Goal: Transaction & Acquisition: Purchase product/service

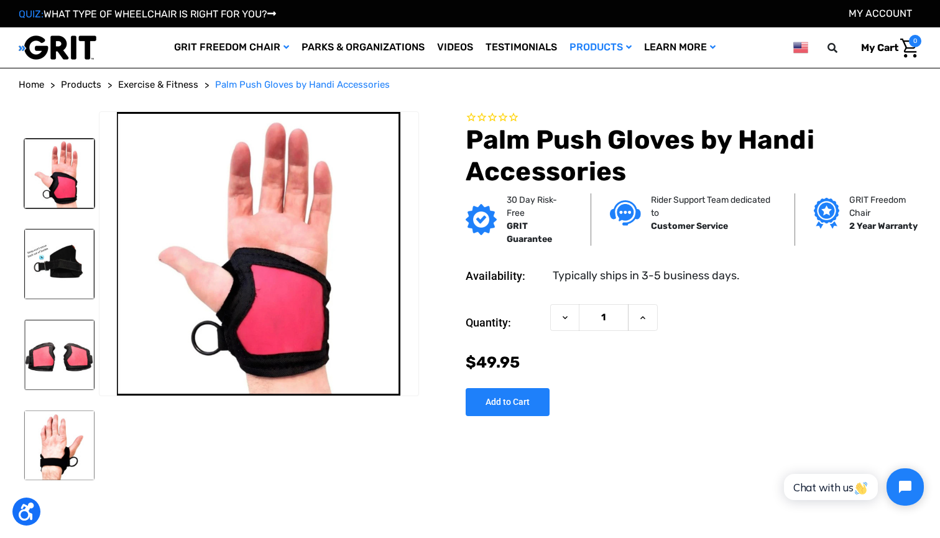
click at [71, 196] on img at bounding box center [59, 174] width 70 height 70
click at [69, 266] on img at bounding box center [59, 264] width 70 height 70
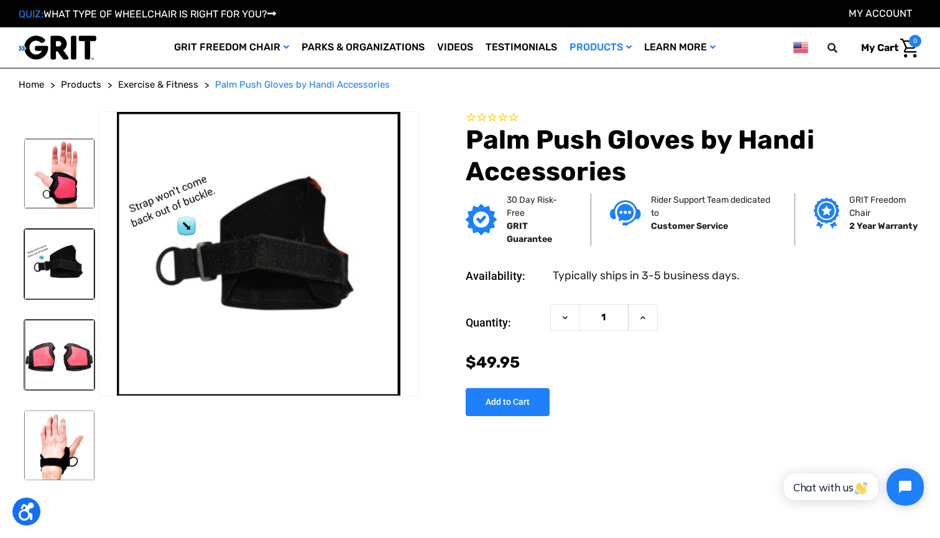
click at [55, 372] on img at bounding box center [59, 355] width 70 height 70
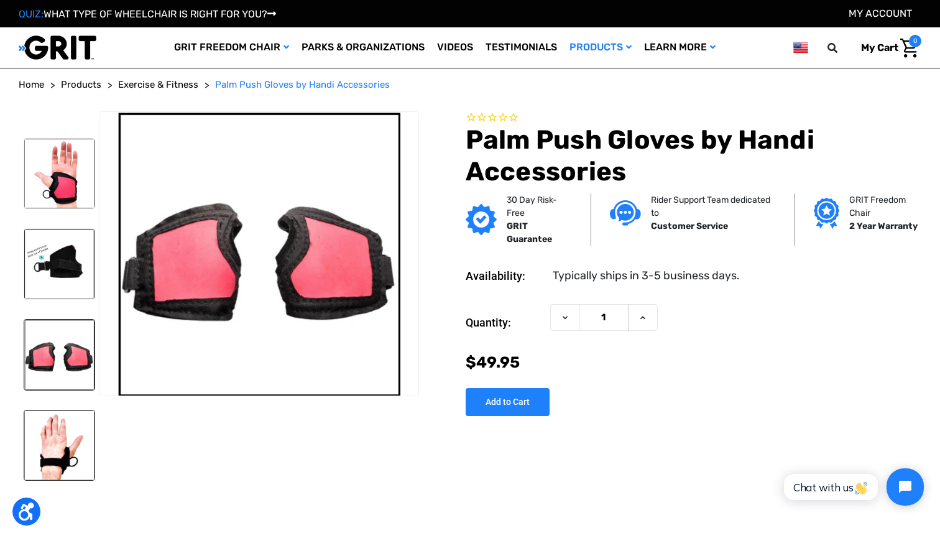
click at [50, 431] on img at bounding box center [59, 445] width 70 height 70
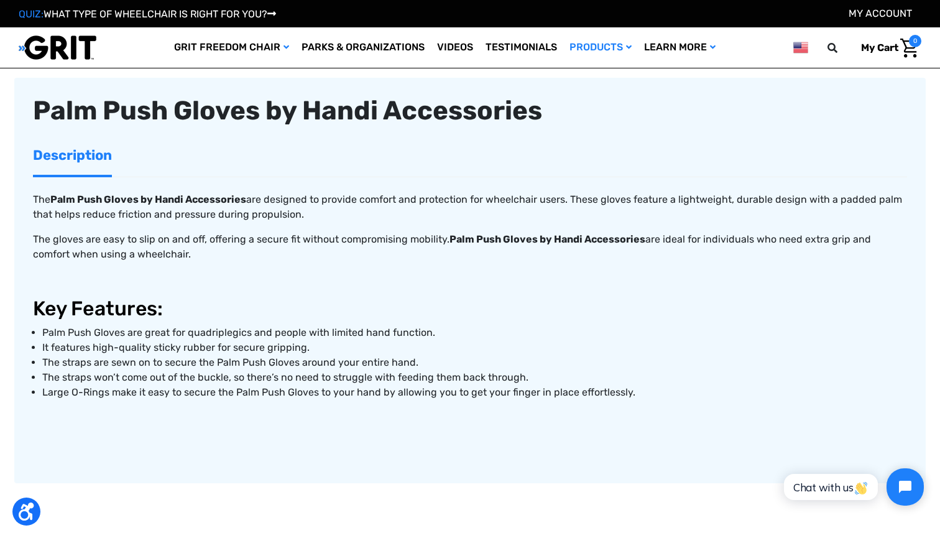
scroll to position [554, 0]
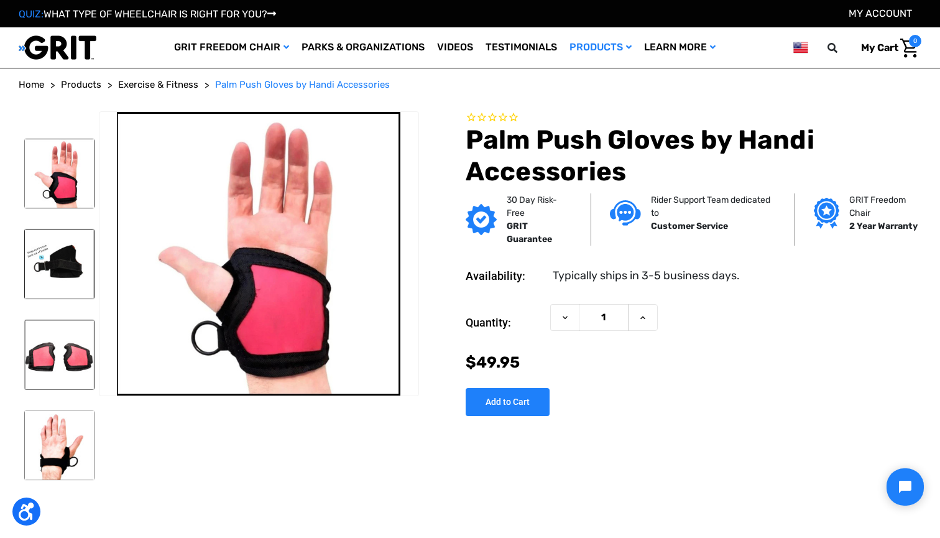
click at [188, 85] on span "Exercise & Fitness" at bounding box center [158, 84] width 80 height 11
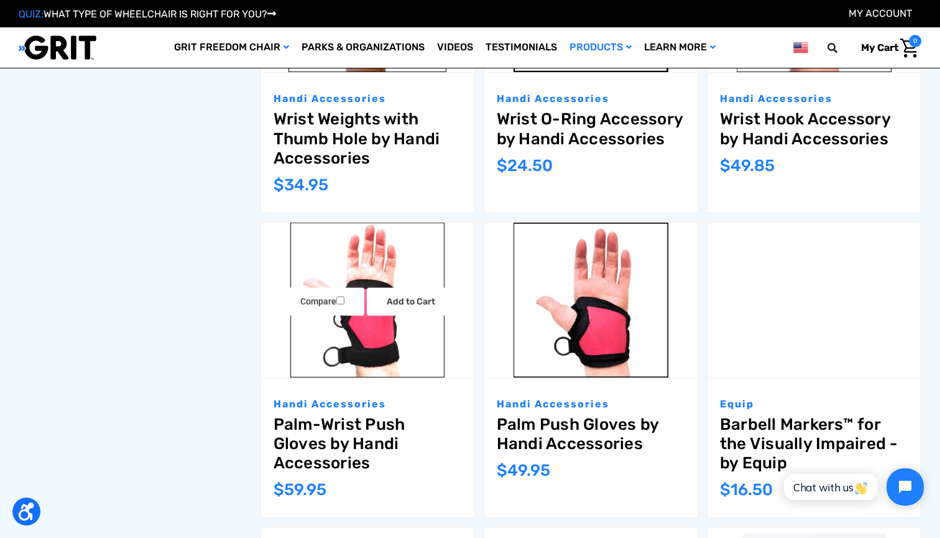
scroll to position [963, 0]
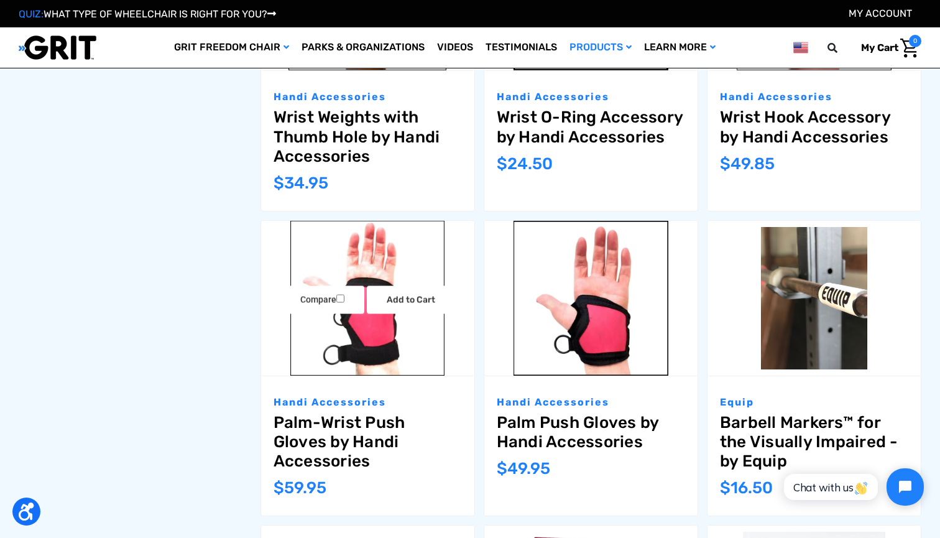
click at [415, 347] on img "Palm-Wrist Push Gloves by Handi Accessories,$59.95\a" at bounding box center [367, 298] width 213 height 155
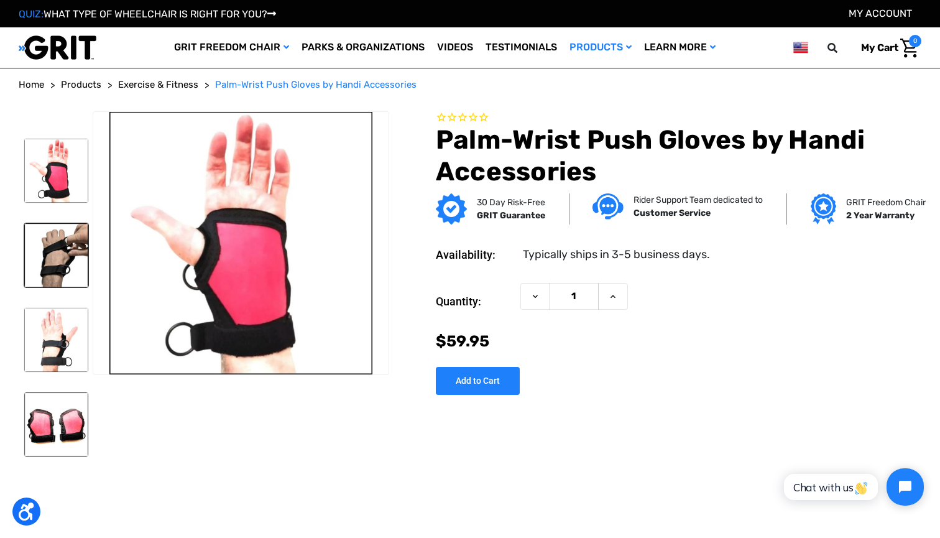
click at [58, 267] on img at bounding box center [56, 255] width 64 height 64
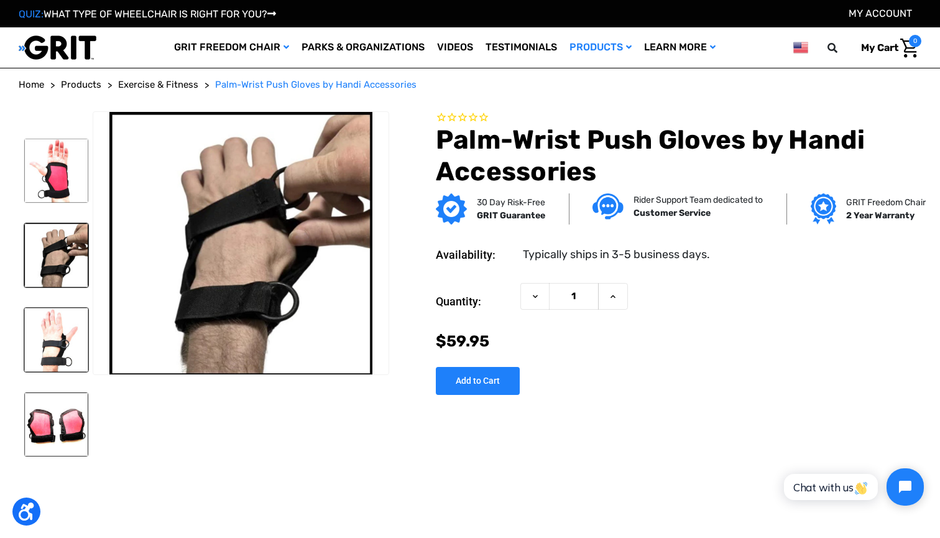
click at [59, 362] on img at bounding box center [56, 340] width 64 height 64
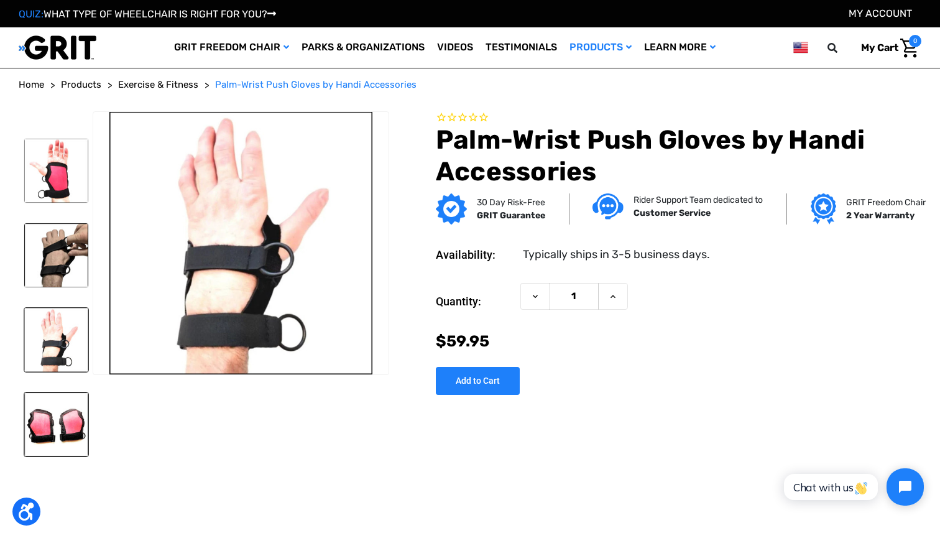
click at [59, 414] on img at bounding box center [56, 424] width 64 height 64
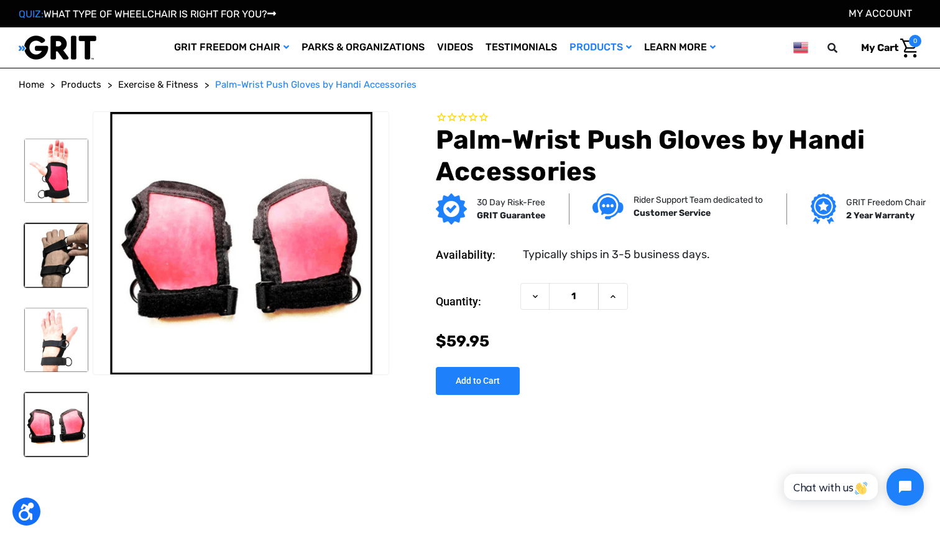
click at [61, 277] on img at bounding box center [56, 255] width 64 height 64
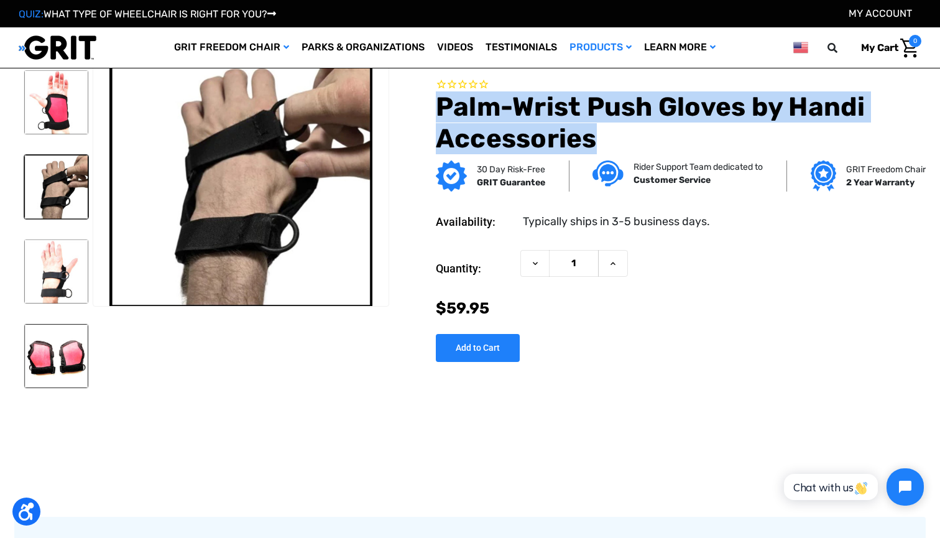
drag, startPoint x: 432, startPoint y: 105, endPoint x: 608, endPoint y: 133, distance: 178.2
click at [608, 133] on section "Palm-Wrist Push Gloves by Handi Accessories" at bounding box center [660, 116] width 532 height 76
copy h1 "Palm-Wrist Push Gloves by Handi Accessories"
